Goal: Task Accomplishment & Management: Use online tool/utility

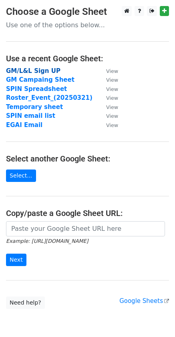
click at [30, 71] on strong "GM/L&L Sign UP" at bounding box center [33, 70] width 55 height 7
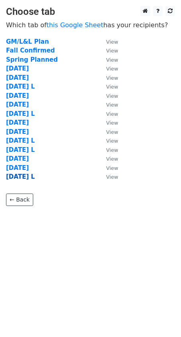
click at [21, 178] on strong "August 19 L" at bounding box center [20, 176] width 29 height 7
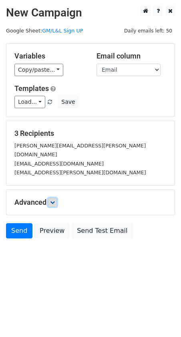
click at [55, 200] on icon at bounding box center [52, 202] width 5 height 5
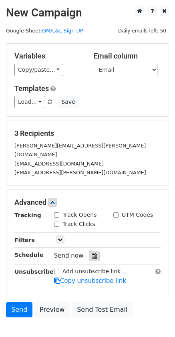
click at [89, 251] on div at bounding box center [94, 256] width 11 height 10
click at [36, 286] on form "Variables Copy/paste... {{Company}} {{Contact}} {{Email}} {{Date}} {{Result 1}}…" at bounding box center [87, 182] width 163 height 278
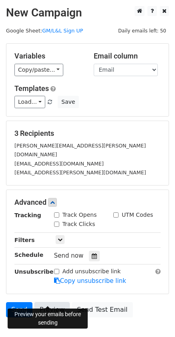
click at [44, 302] on link "Preview" at bounding box center [51, 309] width 35 height 15
